Goal: Find specific page/section: Find specific page/section

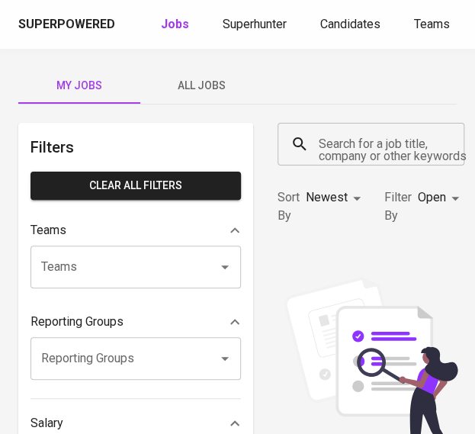
click at [236, 11] on div "Superpowered Jobs Superhunter Candidates Teams GlintsGPT NEW F" at bounding box center [237, 24] width 475 height 49
click at [238, 21] on span "Superhunter" at bounding box center [255, 24] width 64 height 14
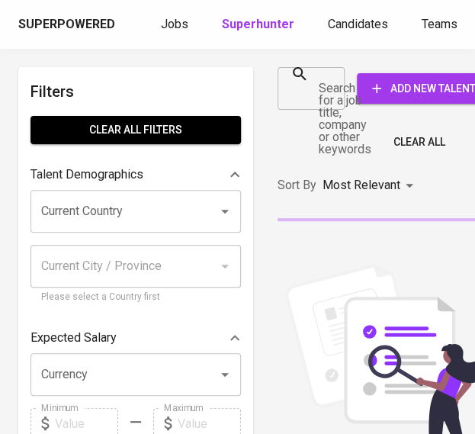
drag, startPoint x: 315, startPoint y: 91, endPoint x: 324, endPoint y: 108, distance: 19.1
click at [315, 91] on div "Search for a job title, company or other keywords" at bounding box center [311, 88] width 67 height 43
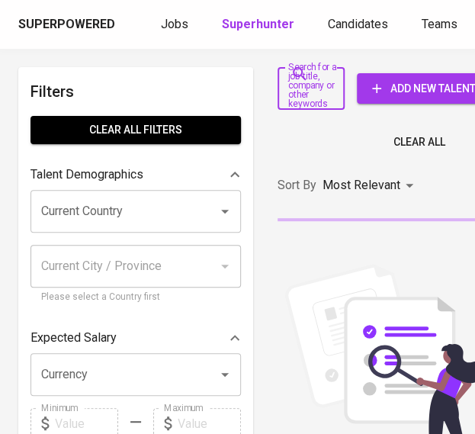
paste input "[EMAIL_ADDRESS][DOMAIN_NAME]"
type input "[EMAIL_ADDRESS][DOMAIN_NAME]"
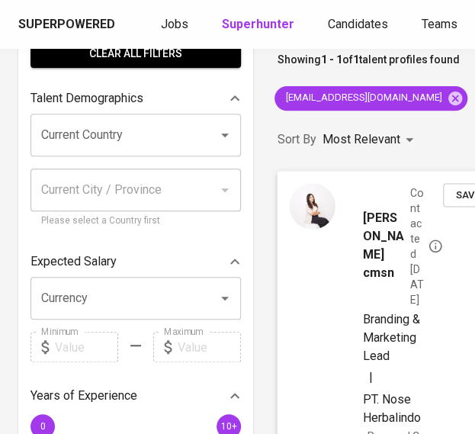
scroll to position [229, 0]
